Goal: Transaction & Acquisition: Purchase product/service

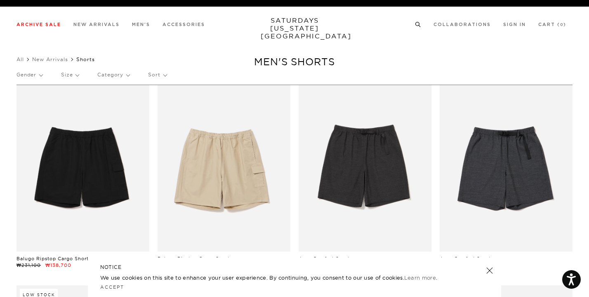
click at [421, 23] on icon at bounding box center [418, 24] width 6 height 5
click at [285, 54] on input "search" at bounding box center [292, 53] width 550 height 13
type input "jogger"
click at [18, 49] on button "submit" at bounding box center [22, 54] width 8 height 10
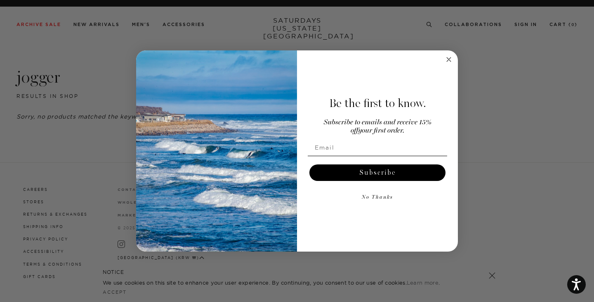
click at [449, 57] on circle "Close dialog" at bounding box center [449, 58] width 9 height 9
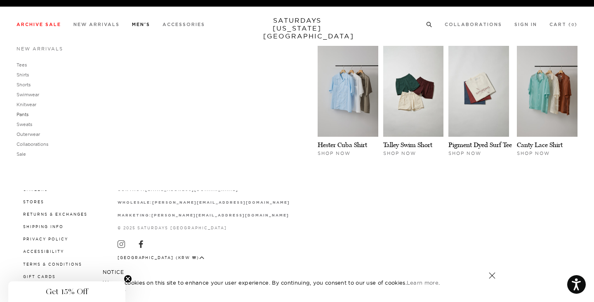
click at [23, 115] on link "Pants" at bounding box center [23, 114] width 12 height 6
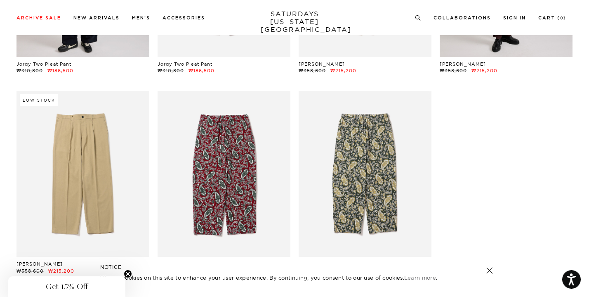
scroll to position [253, 0]
